Goal: Find specific page/section: Find specific page/section

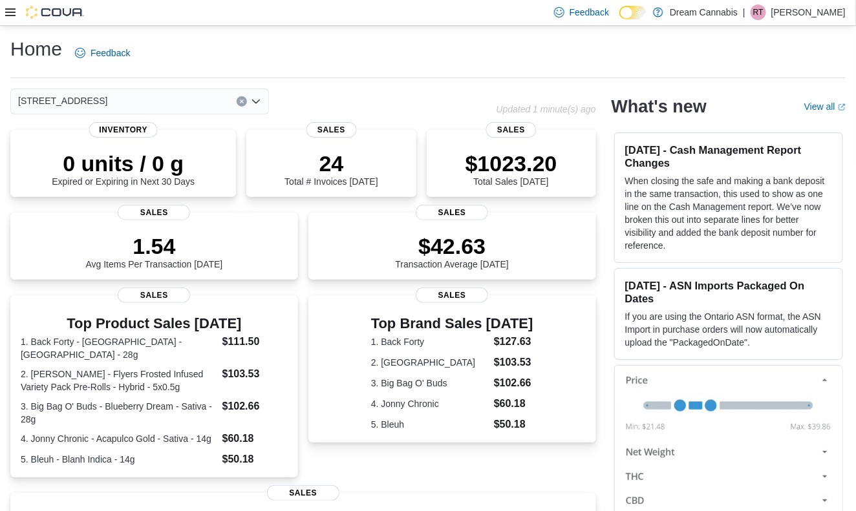
click at [242, 100] on icon "Clear input" at bounding box center [241, 101] width 3 height 3
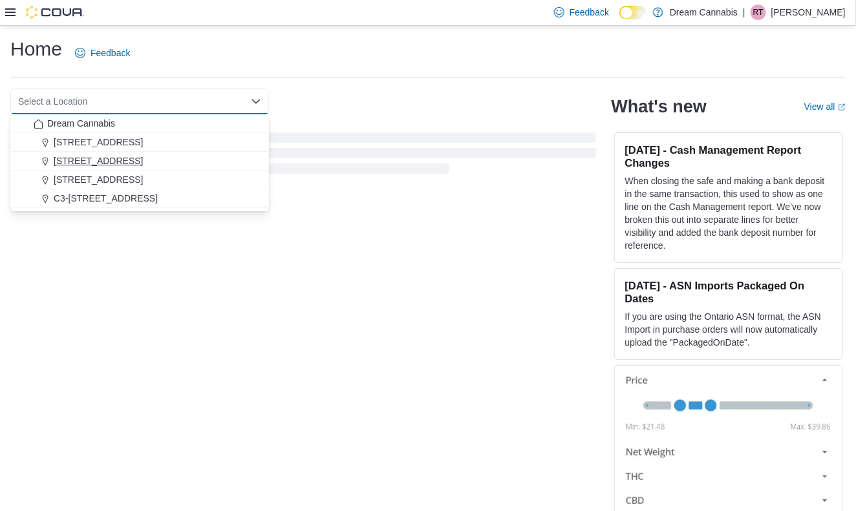
click at [138, 167] on div "[STREET_ADDRESS]" at bounding box center [147, 160] width 227 height 13
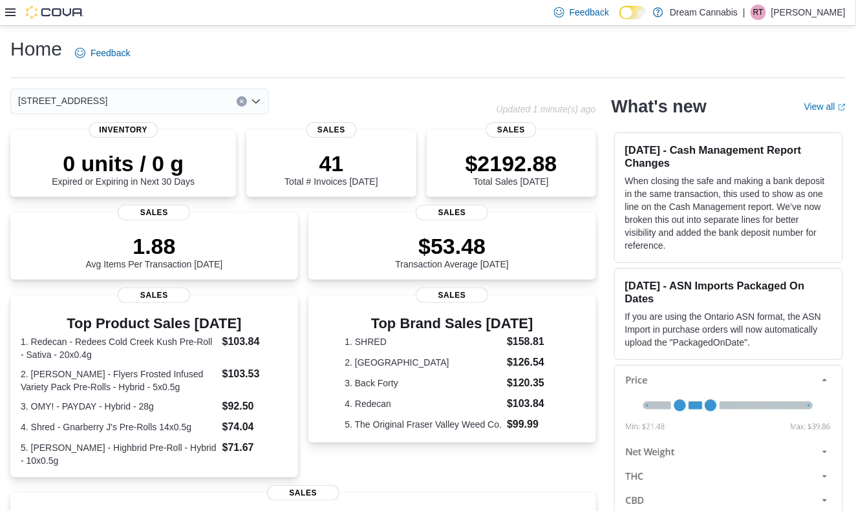
click at [12, 14] on icon at bounding box center [10, 12] width 10 height 10
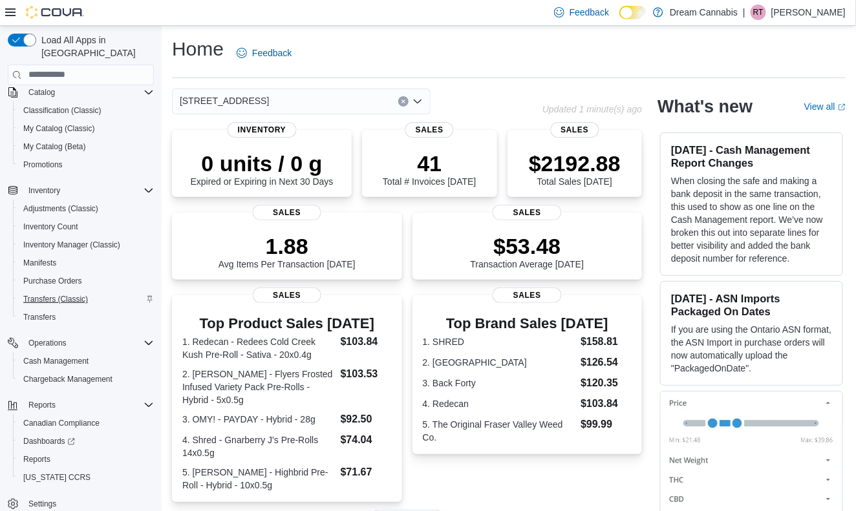
scroll to position [93, 0]
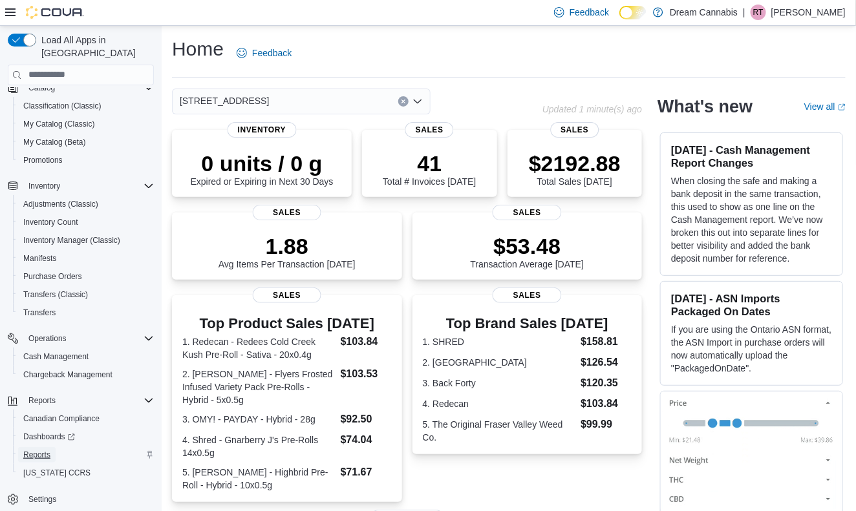
click at [49, 450] on span "Reports" at bounding box center [36, 455] width 27 height 10
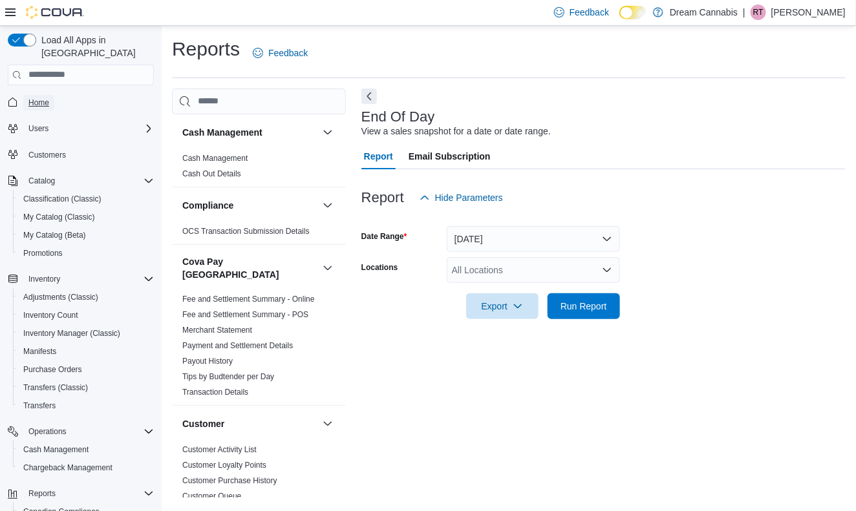
click at [47, 98] on span "Home" at bounding box center [38, 103] width 21 height 10
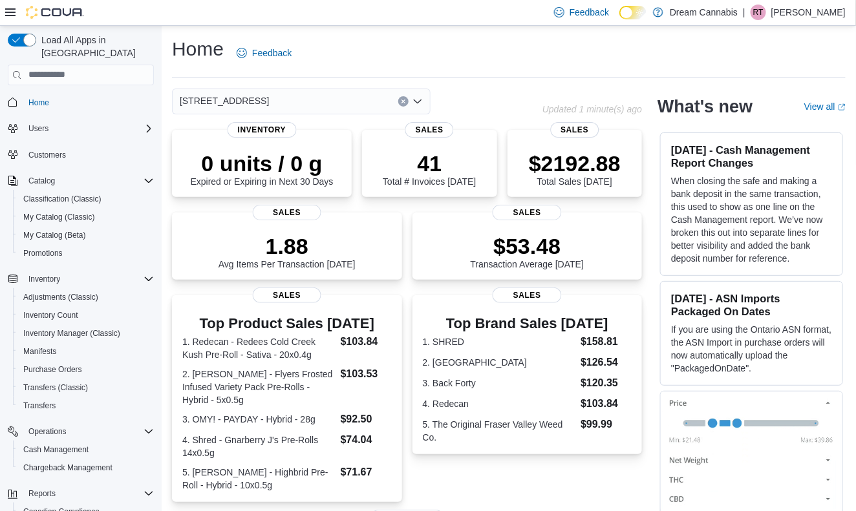
click at [405, 101] on icon "Clear input" at bounding box center [403, 101] width 5 height 5
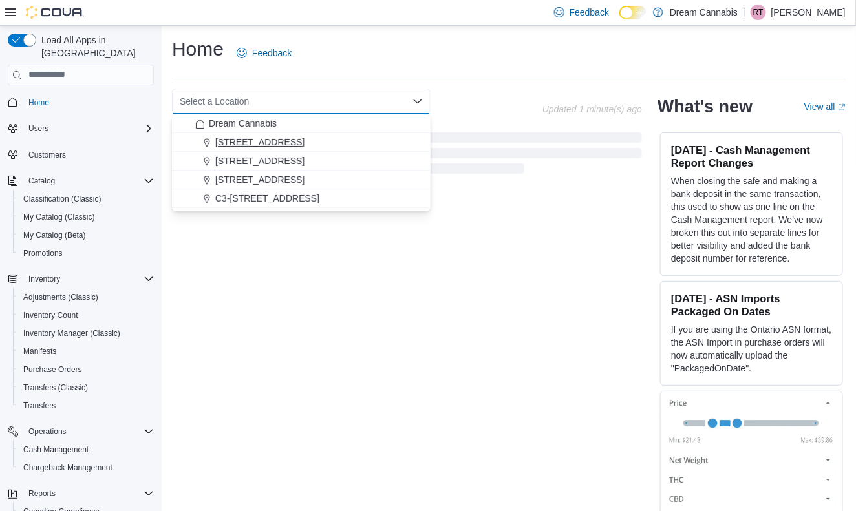
click at [270, 145] on span "[STREET_ADDRESS]" at bounding box center [259, 142] width 89 height 13
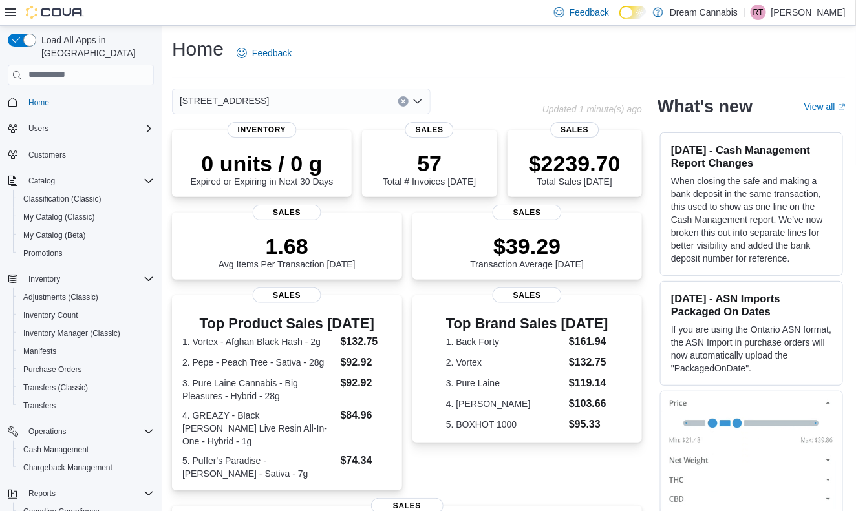
click at [405, 101] on icon "Clear input" at bounding box center [403, 101] width 5 height 5
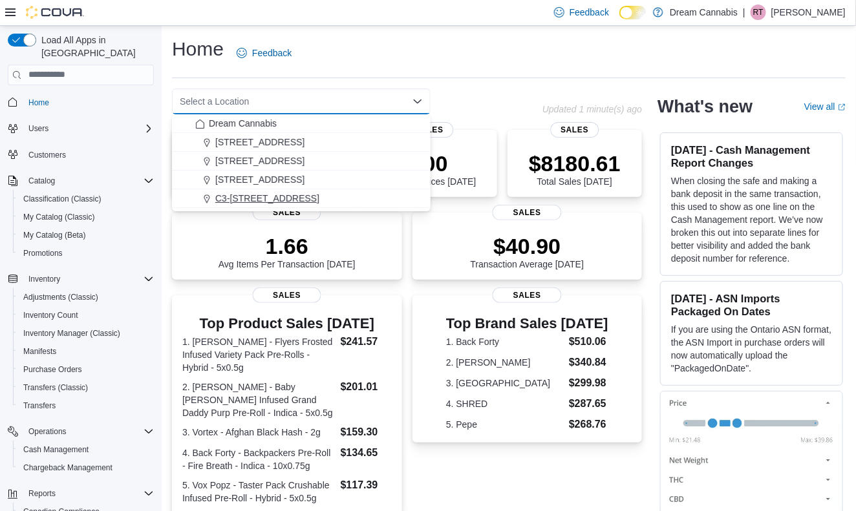
click at [315, 200] on div "C3-[STREET_ADDRESS]" at bounding box center [308, 198] width 227 height 13
